Goal: Information Seeking & Learning: Learn about a topic

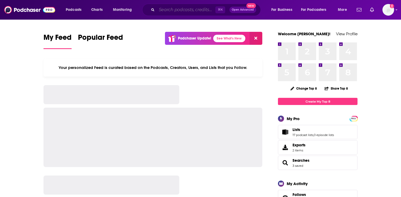
click at [193, 6] on input "Search podcasts, credits, & more..." at bounding box center [186, 10] width 59 height 8
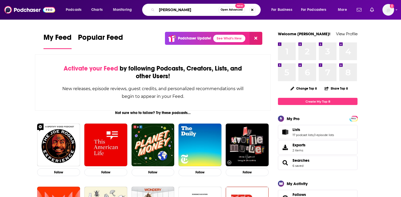
type input "[PERSON_NAME]"
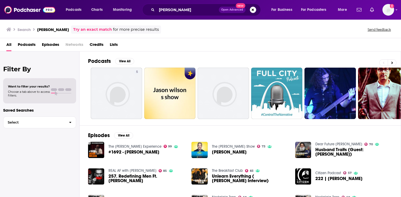
click at [143, 151] on span "#1692 - [PERSON_NAME]" at bounding box center [133, 152] width 51 height 5
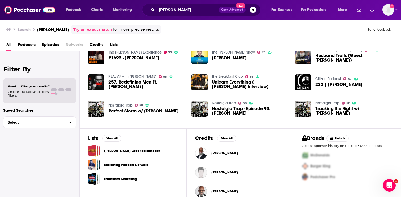
scroll to position [95, 0]
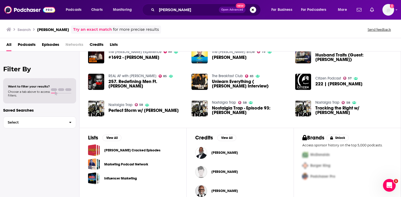
click at [223, 149] on div "Jason Wilson" at bounding box center [224, 152] width 26 height 11
click at [223, 152] on span "Jason Wilson" at bounding box center [224, 152] width 26 height 4
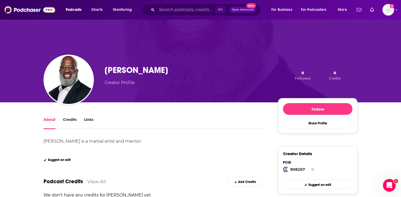
click at [65, 121] on link "Credits" at bounding box center [70, 123] width 14 height 12
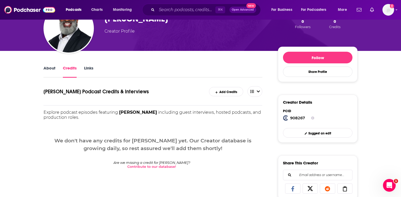
scroll to position [43, 0]
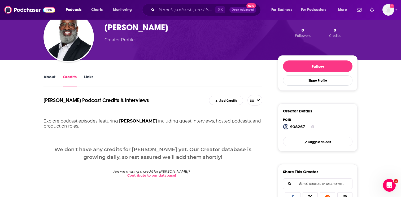
click at [94, 74] on div "About Credits Links" at bounding box center [152, 79] width 219 height 13
click at [93, 74] on div "About Credits Links" at bounding box center [152, 79] width 219 height 13
click at [90, 77] on link "Links" at bounding box center [88, 80] width 9 height 12
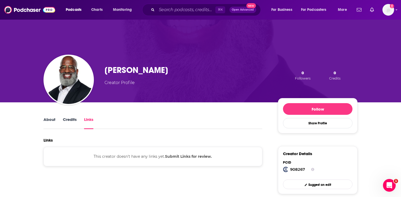
click at [47, 119] on link "About" at bounding box center [49, 123] width 12 height 12
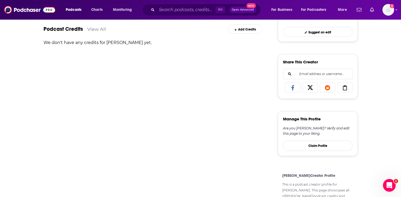
scroll to position [160, 0]
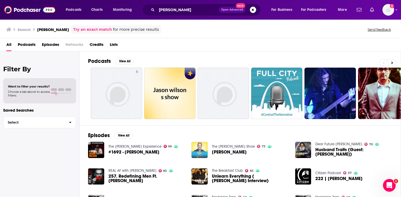
click at [200, 152] on img "Jason Wilson" at bounding box center [199, 150] width 16 height 16
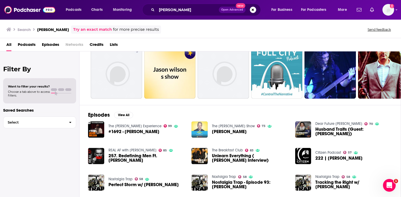
scroll to position [24, 0]
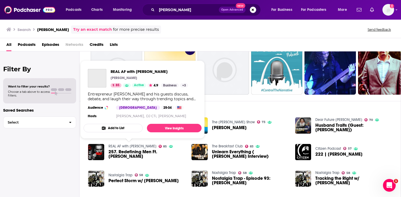
click at [142, 144] on link "REAL AF with Andy Frisella" at bounding box center [132, 146] width 48 height 5
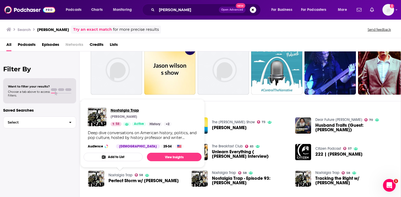
click at [123, 110] on span "Nostalgia Trap" at bounding box center [140, 110] width 61 height 5
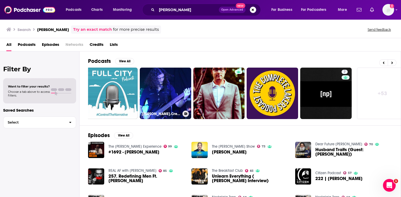
scroll to position [0, 165]
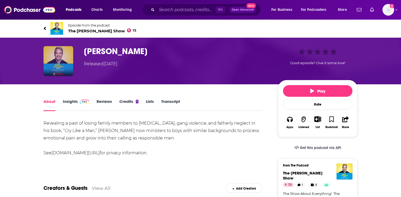
click at [59, 58] on img "Jason Wilson" at bounding box center [58, 61] width 30 height 30
click at [68, 59] on img "Jason Wilson" at bounding box center [58, 61] width 30 height 30
click at [83, 32] on span "The Eric Metaxas Show 73" at bounding box center [102, 30] width 68 height 5
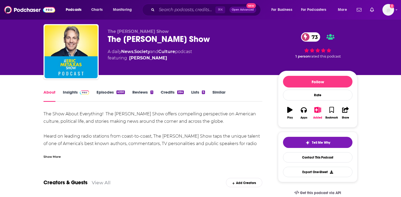
scroll to position [12, 0]
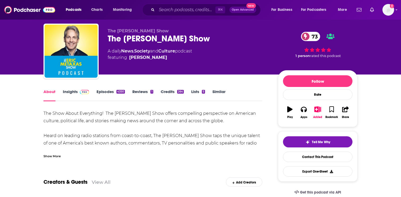
click at [80, 92] on img at bounding box center [84, 92] width 9 height 4
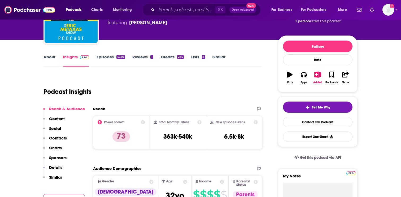
scroll to position [34, 0]
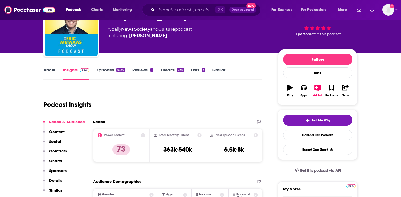
click at [114, 70] on link "Episodes 4350" at bounding box center [110, 73] width 28 height 12
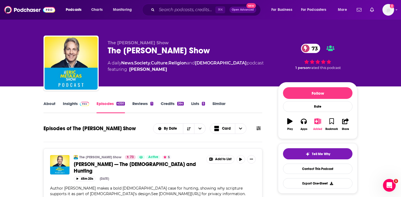
click at [316, 122] on icon "button" at bounding box center [317, 121] width 7 height 6
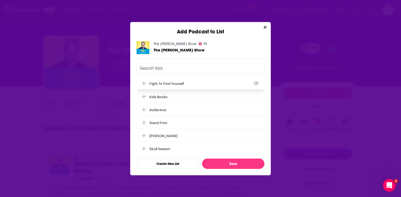
click at [190, 80] on div "Fight to Find Yourself" at bounding box center [200, 84] width 128 height 12
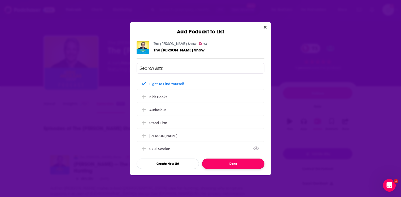
click at [229, 161] on button "Done" at bounding box center [233, 163] width 62 height 10
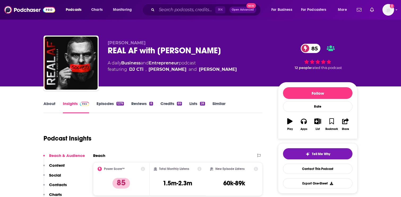
click at [105, 103] on link "Episodes 1279" at bounding box center [109, 107] width 27 height 12
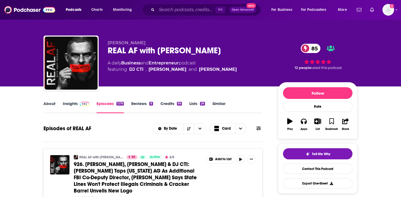
click at [76, 106] on link "Insights" at bounding box center [76, 107] width 26 height 12
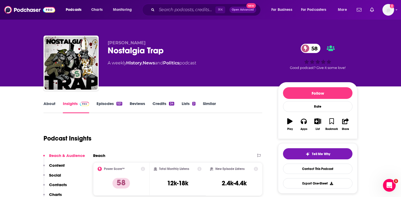
click at [47, 101] on link "About" at bounding box center [49, 107] width 12 height 12
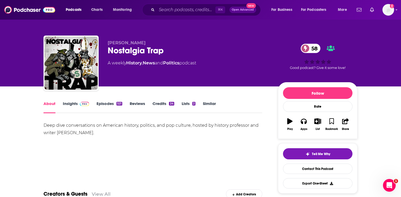
click at [103, 105] on link "Episodes 521" at bounding box center [109, 107] width 26 height 12
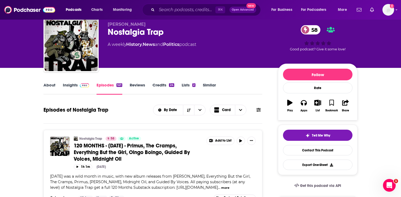
scroll to position [18, 0]
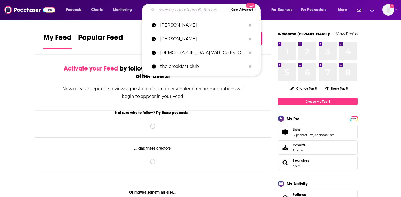
click at [203, 12] on input "Search podcasts, credits, & more..." at bounding box center [193, 10] width 72 height 8
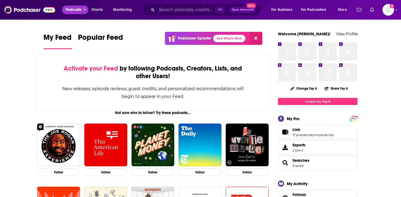
click at [70, 8] on span "Podcasts" at bounding box center [74, 9] width 16 height 7
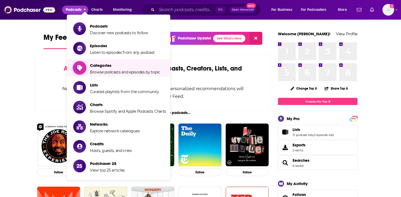
click at [94, 68] on span "Categories" at bounding box center [125, 65] width 70 height 5
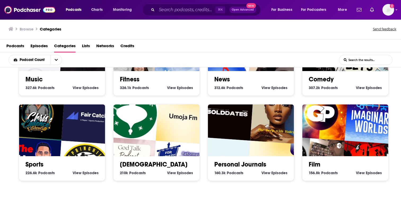
scroll to position [233, 0]
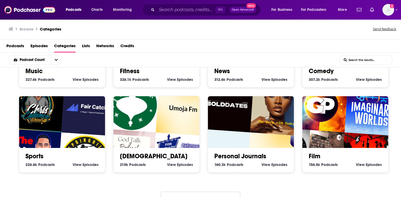
click at [187, 129] on img "Umoja Fm" at bounding box center [183, 108] width 55 height 55
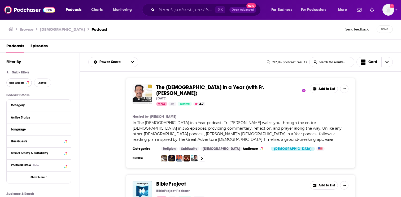
click at [21, 84] on span "Has Guests" at bounding box center [16, 82] width 15 height 3
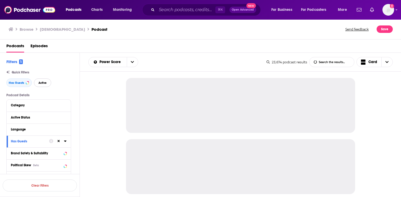
click at [39, 82] on span "Active" at bounding box center [42, 82] width 8 height 3
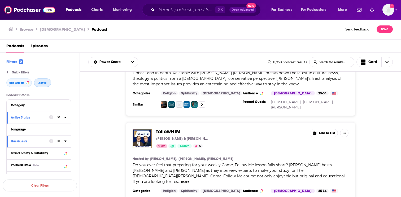
scroll to position [560, 0]
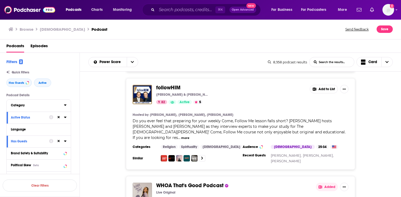
click at [43, 104] on div "Category" at bounding box center [36, 105] width 50 height 4
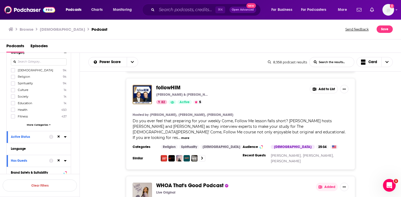
scroll to position [53, 0]
click at [39, 125] on span "More Categories" at bounding box center [37, 124] width 21 height 3
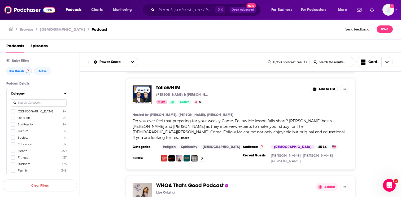
scroll to position [14, 0]
drag, startPoint x: 15, startPoint y: 137, endPoint x: 12, endPoint y: 135, distance: 3.0
click at [12, 135] on icon at bounding box center [12, 135] width 3 height 3
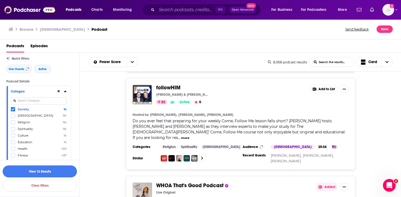
click at [35, 171] on button "View 1k Results" at bounding box center [40, 171] width 74 height 12
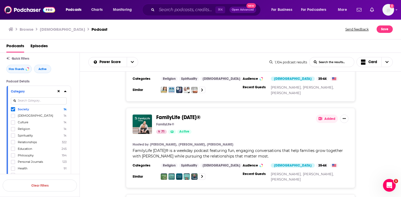
scroll to position [900, 0]
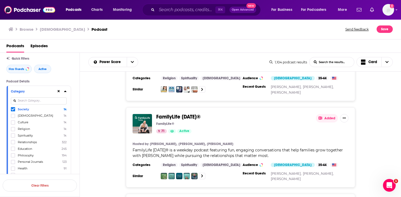
click at [159, 113] on span "FamilyLife Today®" at bounding box center [178, 116] width 45 height 7
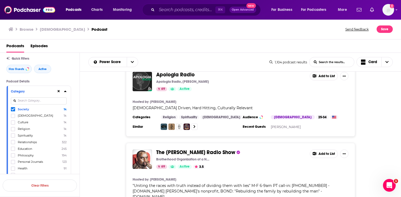
scroll to position [1302, 0]
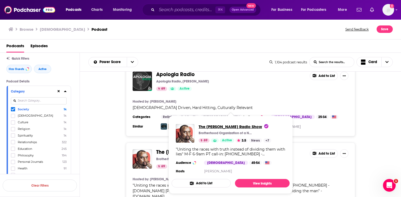
click at [216, 126] on span "The [PERSON_NAME] Radio Show" at bounding box center [233, 126] width 70 height 5
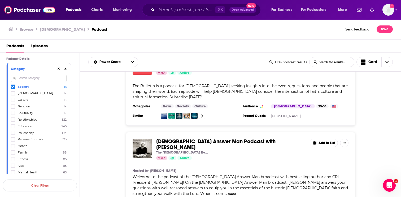
scroll to position [37, 0]
click at [36, 81] on input at bounding box center [39, 77] width 56 height 7
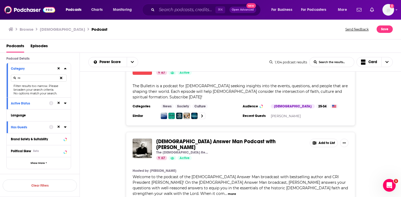
type input "r"
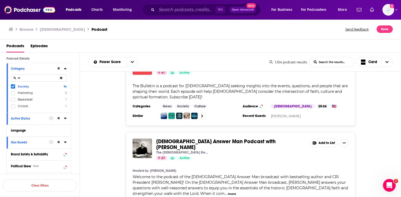
type input "e"
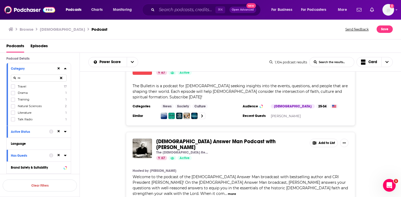
type input "r"
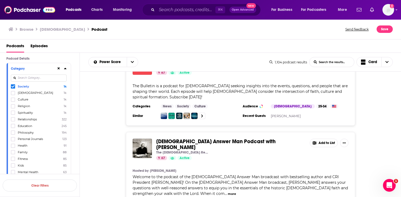
click at [121, 132] on div "Bible Answer Man Podcast with Hank Hanegraaff The Christian Research Institute …" at bounding box center [240, 177] width 321 height 90
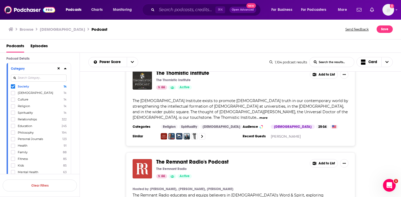
scroll to position [2117, 0]
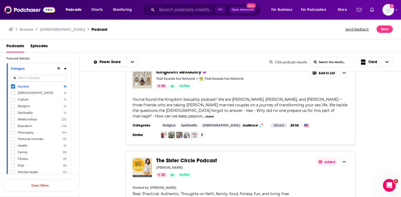
scroll to position [3668, 0]
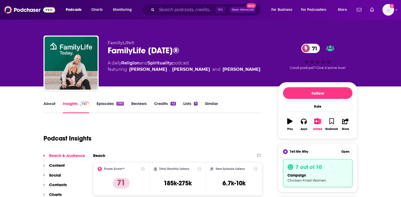
click at [115, 104] on link "Episodes 2192" at bounding box center [109, 107] width 27 height 12
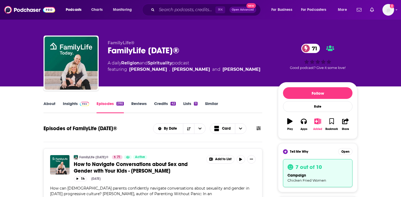
click at [320, 123] on icon "button" at bounding box center [317, 121] width 7 height 6
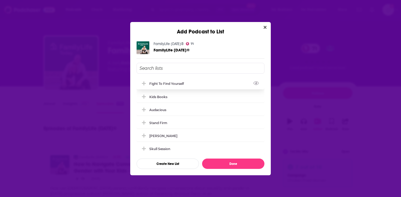
click at [192, 85] on div "Fight to Find Yourself" at bounding box center [200, 84] width 128 height 12
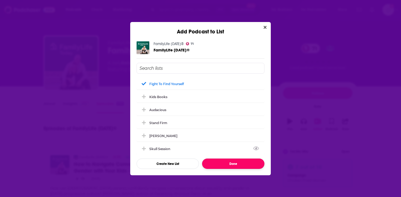
click at [230, 159] on button "Done" at bounding box center [233, 163] width 62 height 10
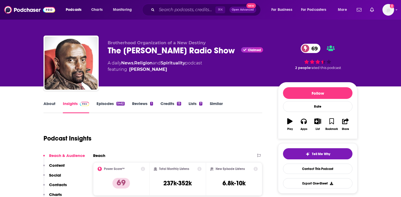
click at [107, 104] on link "Episodes 5462" at bounding box center [110, 107] width 28 height 12
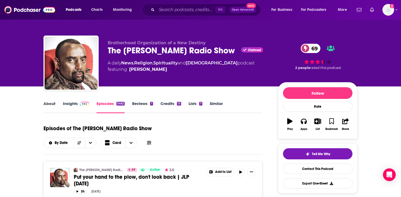
click at [79, 102] on span at bounding box center [83, 103] width 11 height 5
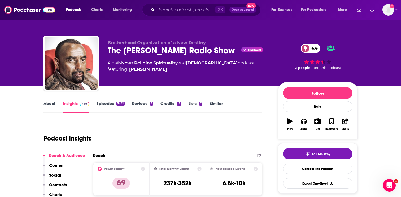
drag, startPoint x: 130, startPoint y: 59, endPoint x: 108, endPoint y: 51, distance: 23.8
click at [108, 51] on div "The [PERSON_NAME] Radio Show Claimed 69" at bounding box center [189, 50] width 162 height 10
copy h2 "The [PERSON_NAME] Radio Show"
click at [316, 122] on icon "button" at bounding box center [317, 121] width 7 height 6
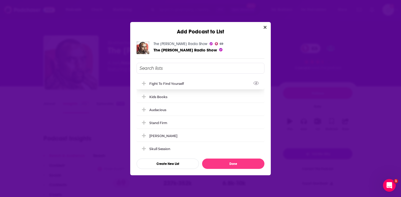
click at [198, 83] on div "Fight to Find Yourself" at bounding box center [200, 84] width 128 height 12
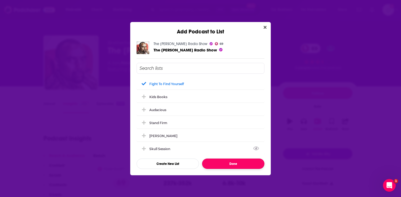
click at [217, 160] on button "Done" at bounding box center [233, 163] width 62 height 10
